Goal: Find specific page/section: Find specific page/section

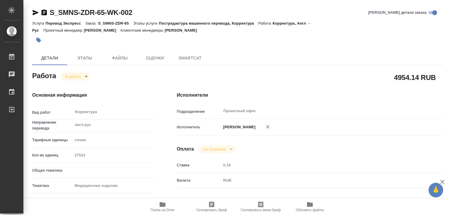
type textarea "x"
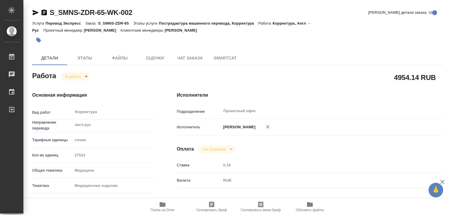
type textarea "x"
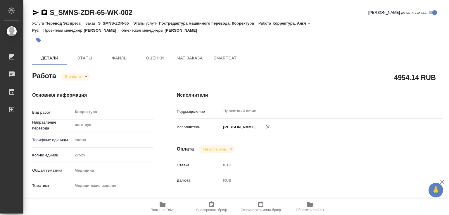
scroll to position [263, 0]
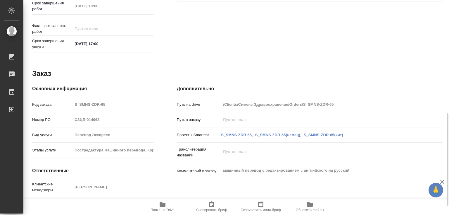
type textarea "x"
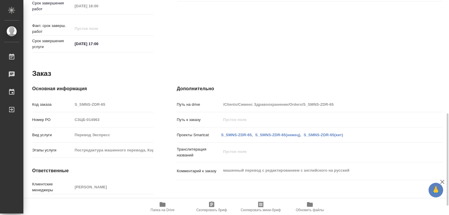
type textarea "x"
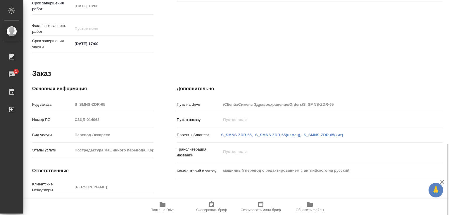
scroll to position [284, 0]
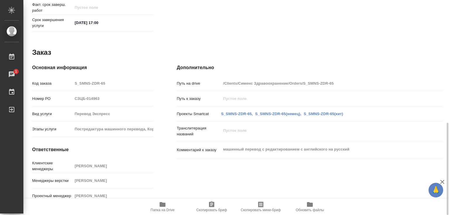
click at [164, 204] on icon "button" at bounding box center [163, 204] width 6 height 5
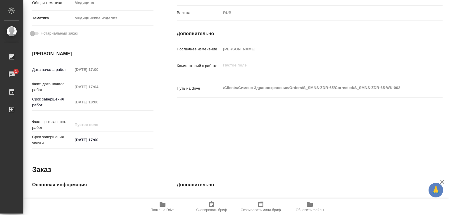
scroll to position [0, 0]
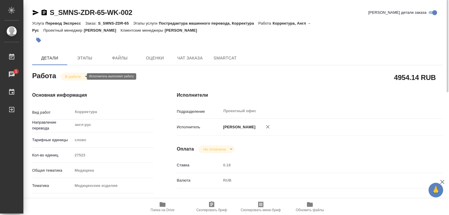
click at [83, 75] on body "🙏 .cls-1 fill:#fff; AWATERA [PERSON_NAME]lebedeva Работы 1 Чаты График Выйти S_…" at bounding box center [224, 107] width 449 height 215
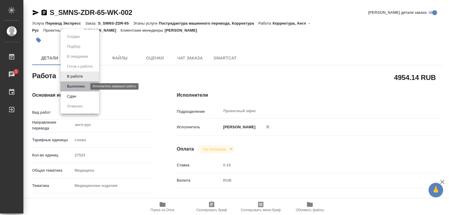
click at [82, 85] on button "Выполнен" at bounding box center [75, 86] width 21 height 6
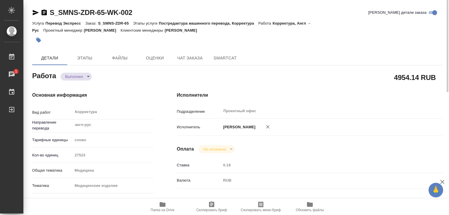
type textarea "x"
